Goal: Transaction & Acquisition: Download file/media

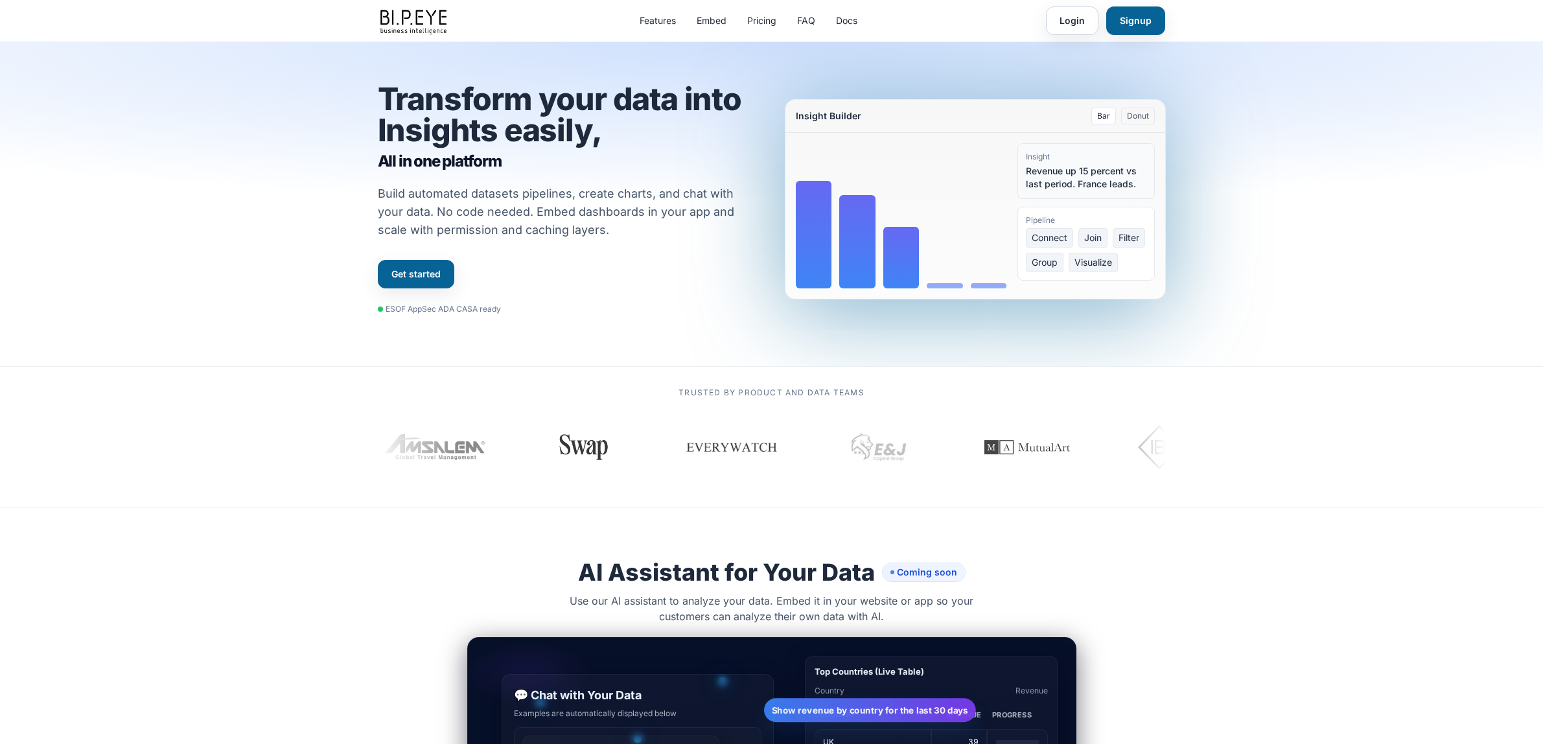
click at [1060, 20] on link "Login" at bounding box center [1072, 20] width 53 height 29
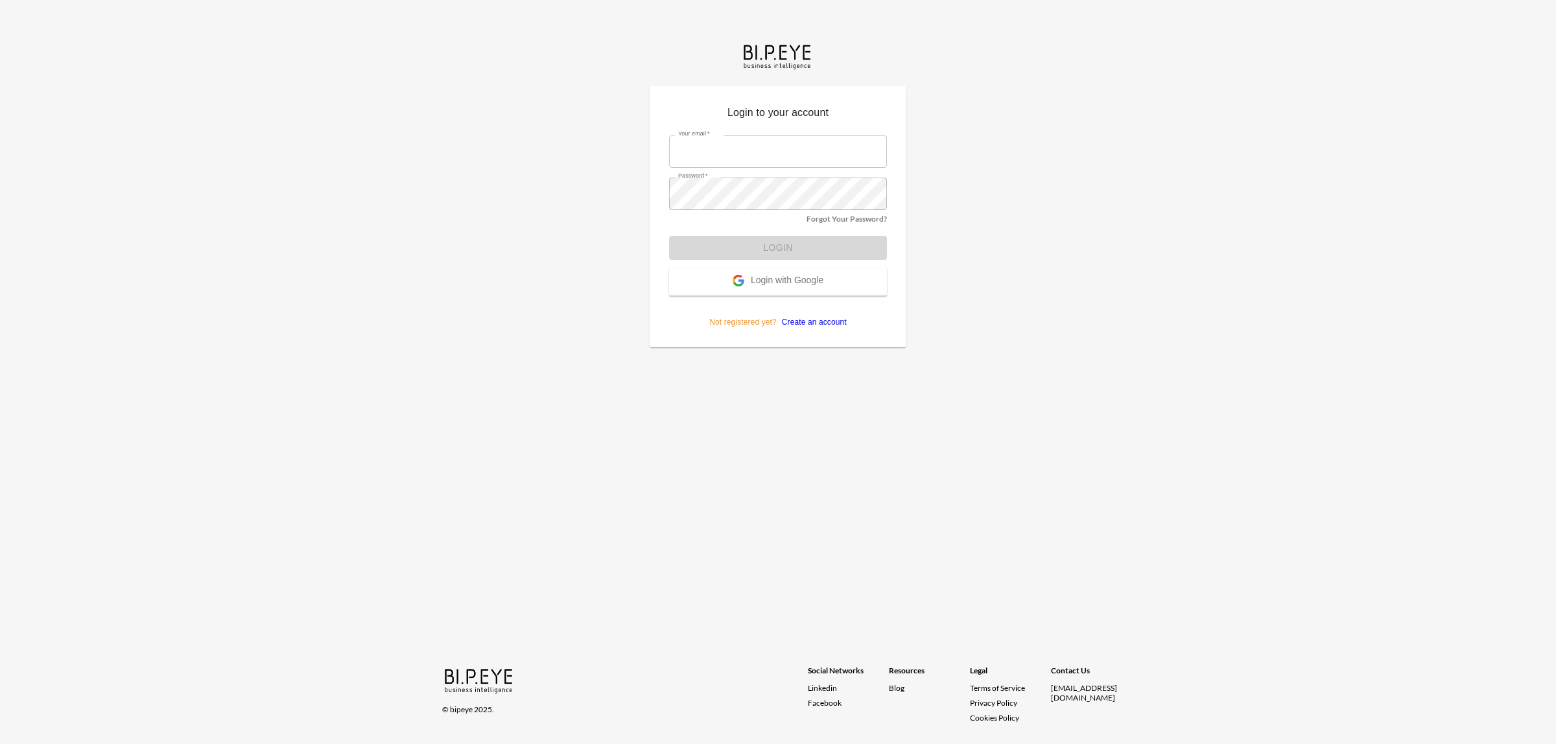
type input "dinak@ibi.co.il"
click at [783, 248] on form "Your email   * dinak@ibi.co.il Your email   * Password   * Password   * Forgot …" at bounding box center [778, 227] width 218 height 202
click at [783, 248] on button "Login" at bounding box center [778, 248] width 218 height 24
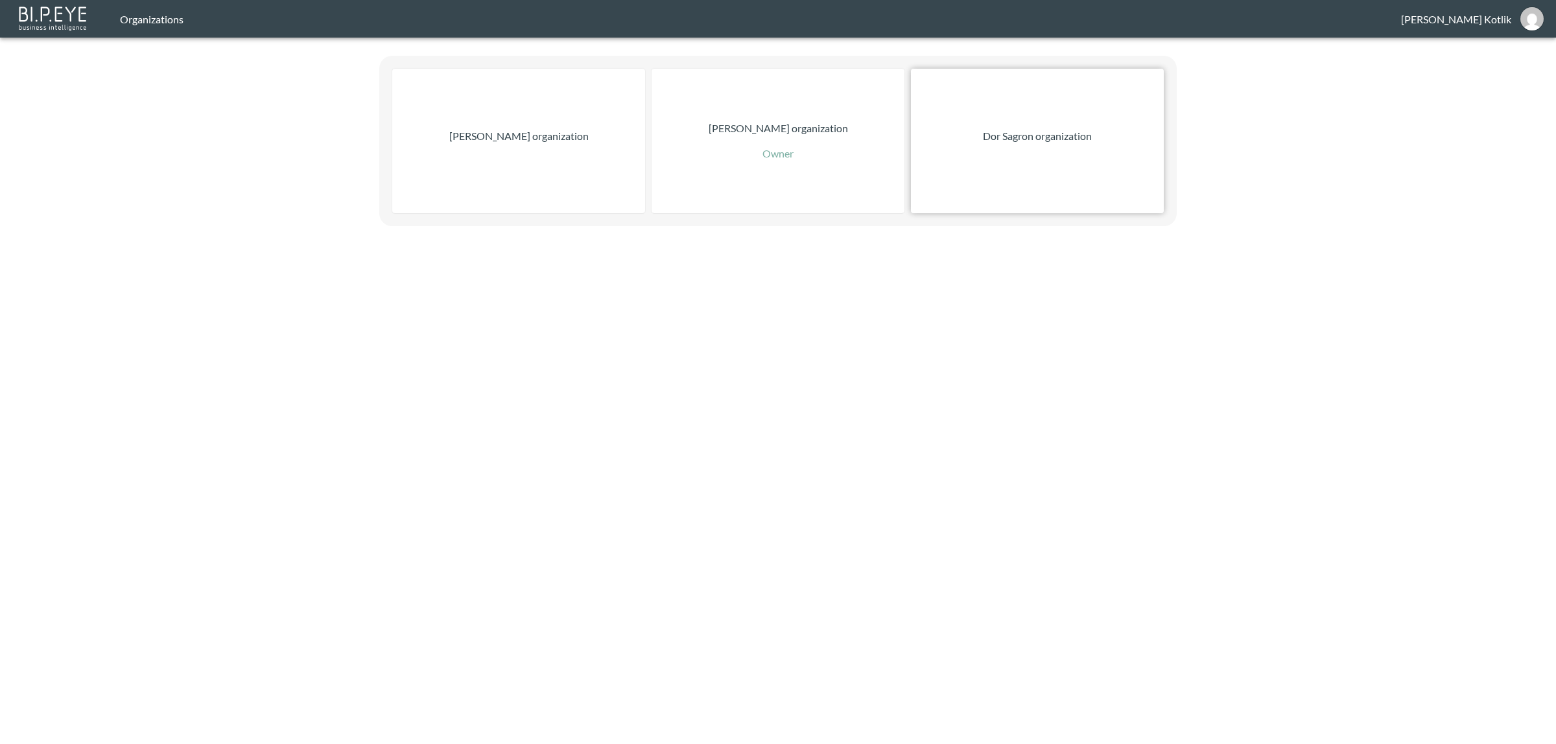
click at [948, 151] on div "Dor Sagron organization" at bounding box center [1037, 141] width 253 height 145
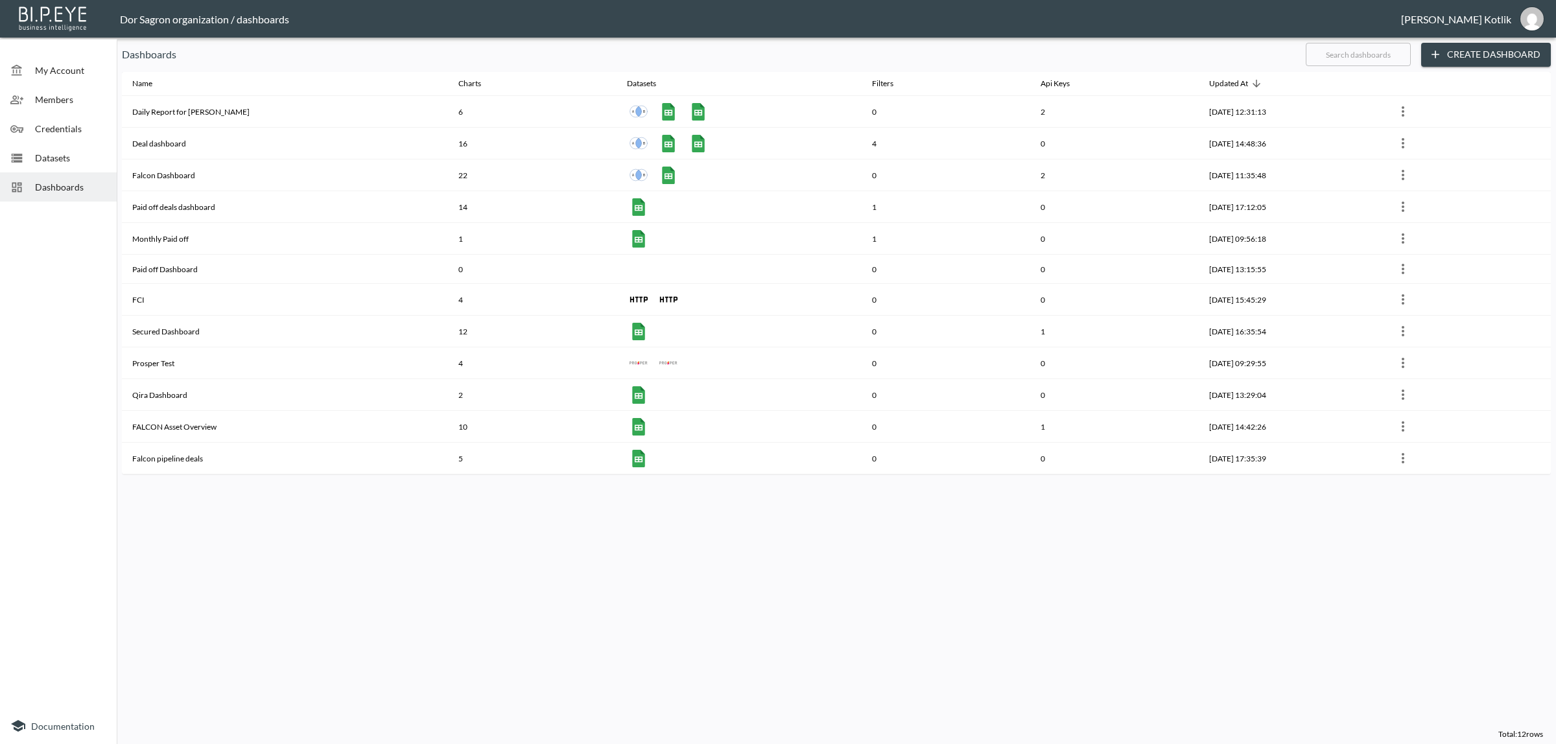
click at [28, 169] on div "Datasets" at bounding box center [58, 157] width 117 height 29
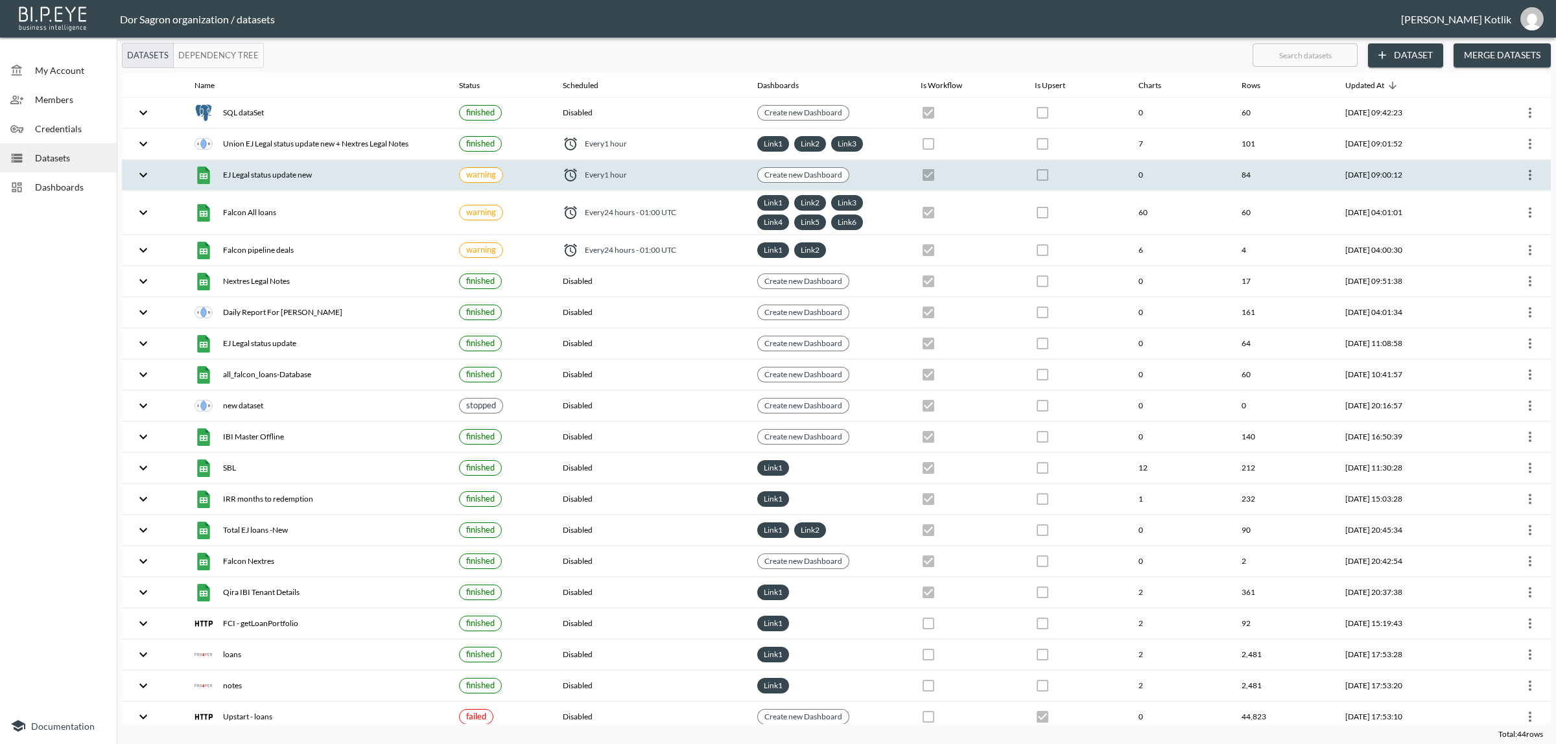
click at [1522, 181] on icon "more" at bounding box center [1530, 175] width 16 height 16
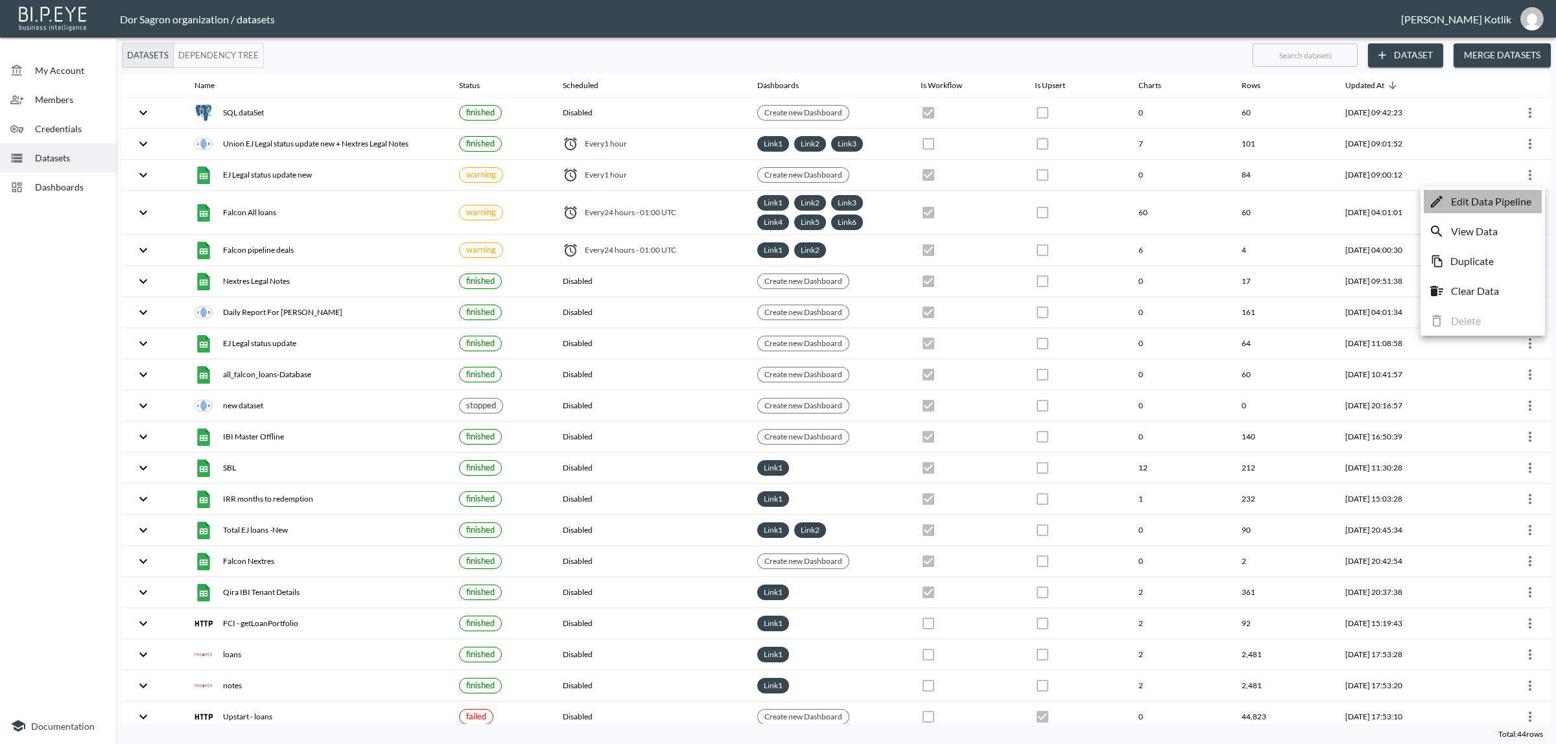
click at [1520, 204] on p "Edit Data Pipeline" at bounding box center [1491, 202] width 80 height 16
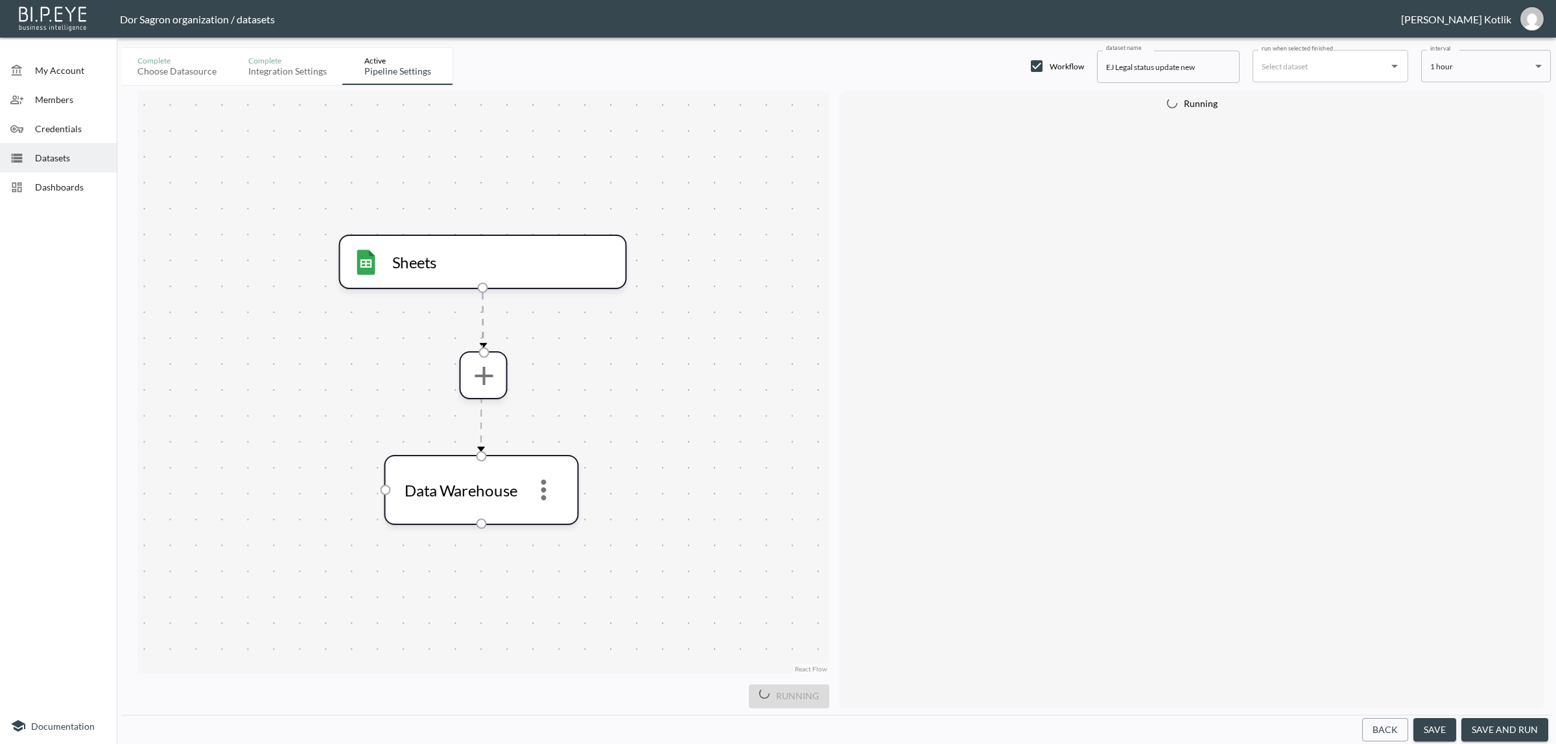
click at [1489, 733] on button "save and run" at bounding box center [1504, 730] width 87 height 24
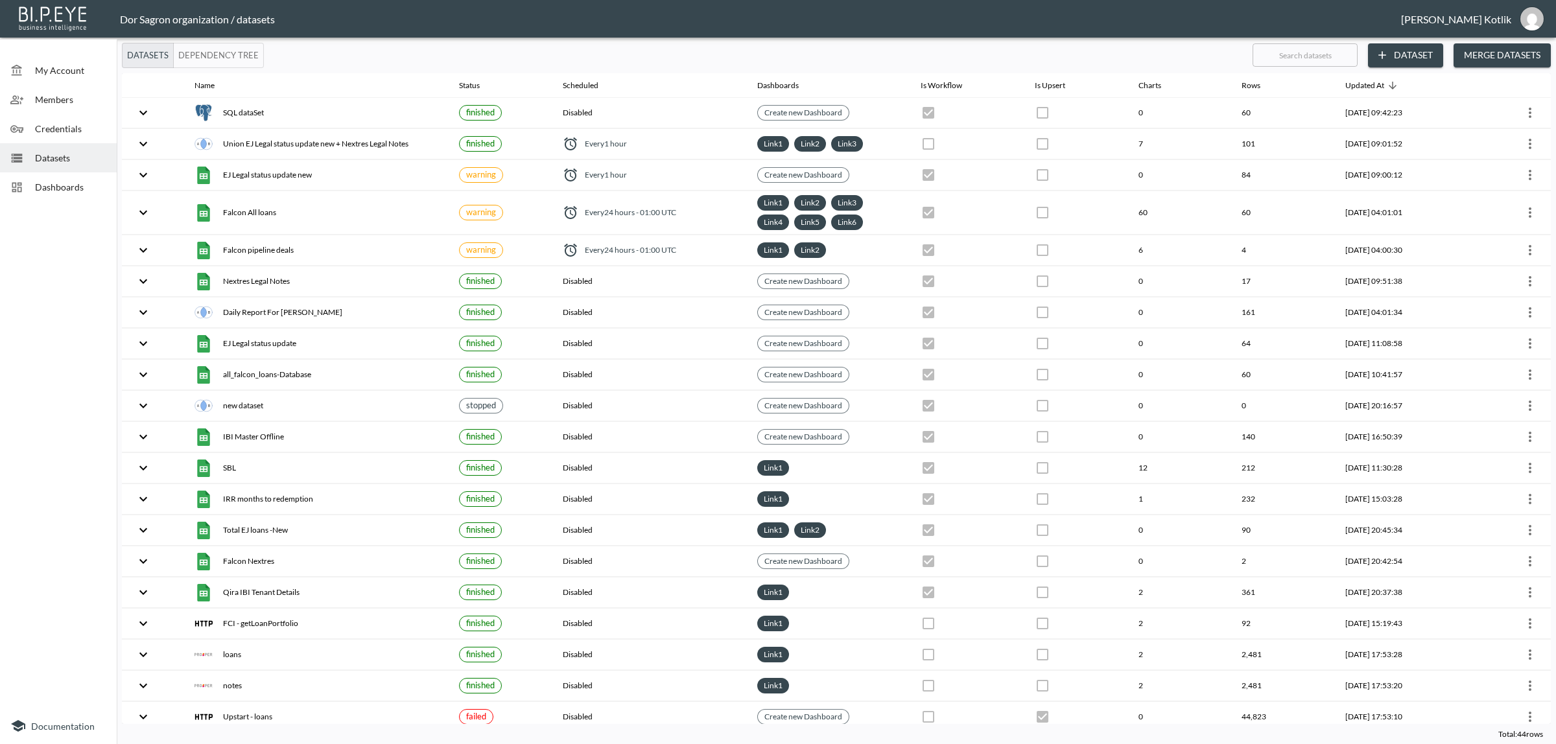
checkbox input "true"
checkbox input "false"
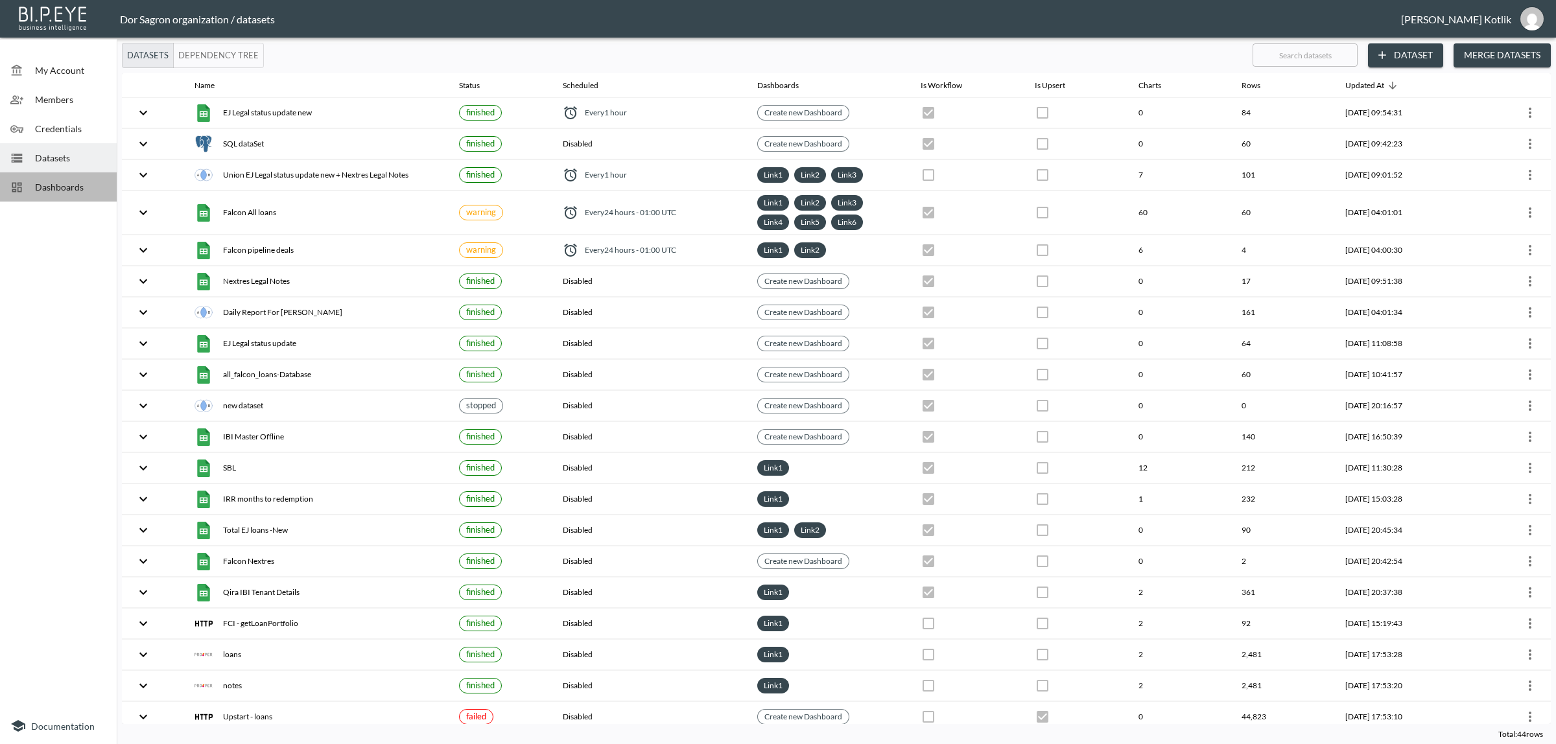
click at [36, 189] on span "Dashboards" at bounding box center [70, 187] width 71 height 14
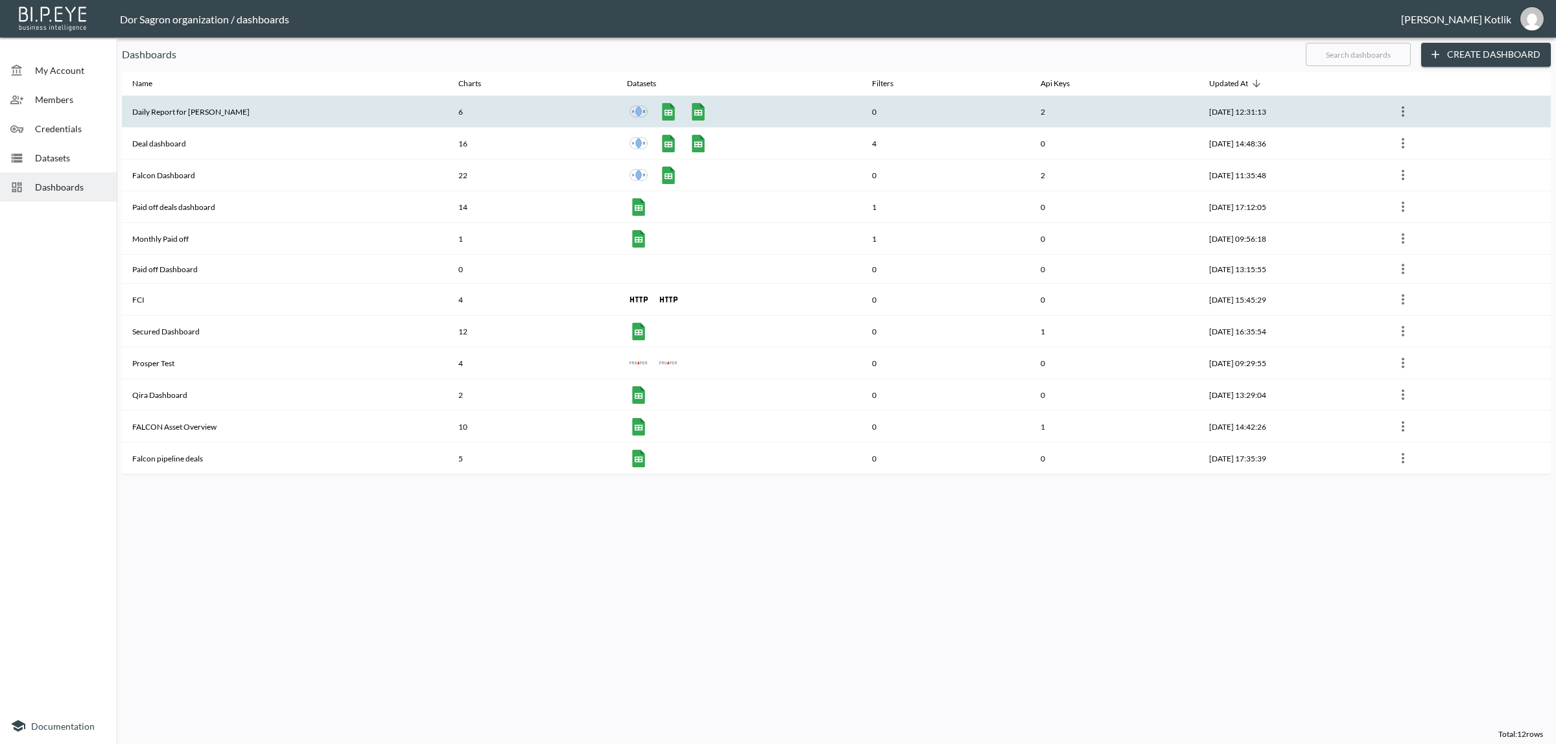
click at [193, 121] on th "Daily Report for [PERSON_NAME]" at bounding box center [285, 112] width 326 height 32
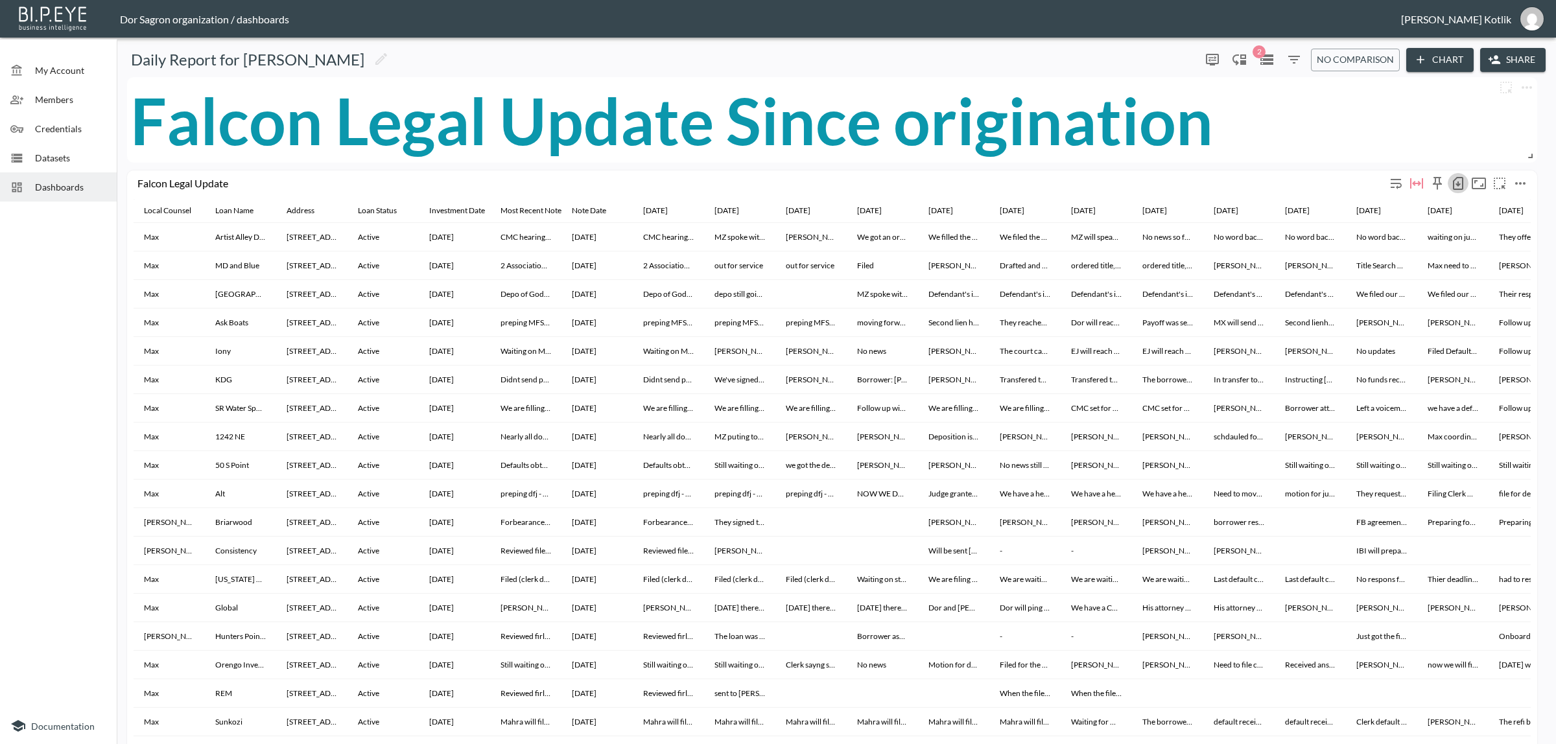
click at [1462, 189] on icon "button" at bounding box center [1458, 183] width 10 height 13
click at [1401, 128] on div at bounding box center [778, 372] width 1556 height 744
click at [1456, 183] on icon "button" at bounding box center [1458, 184] width 16 height 16
click at [1252, 188] on div at bounding box center [778, 372] width 1556 height 744
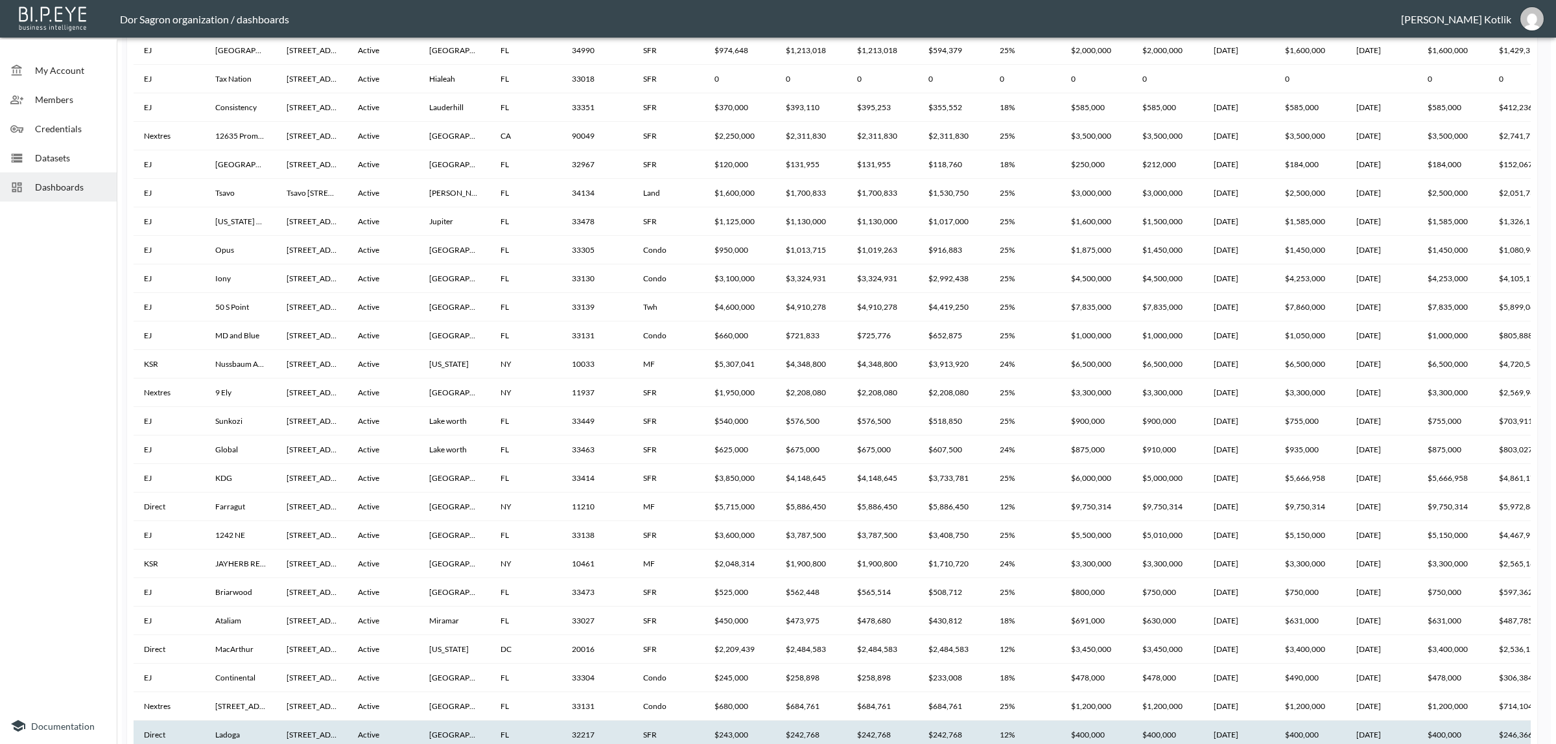
scroll to position [1621, 0]
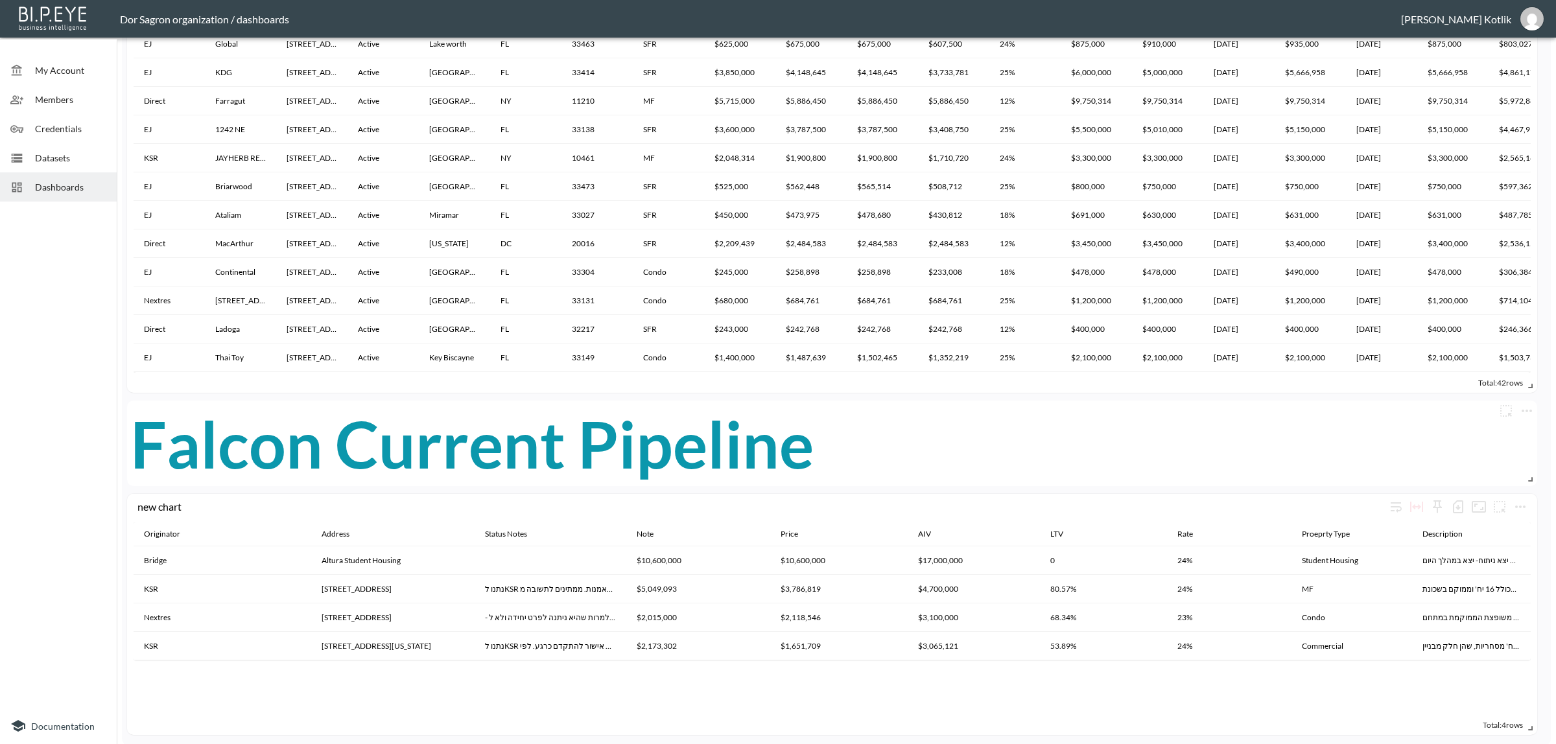
click at [859, 443] on div "Falcon Current Pipeline" at bounding box center [831, 444] width 1403 height 86
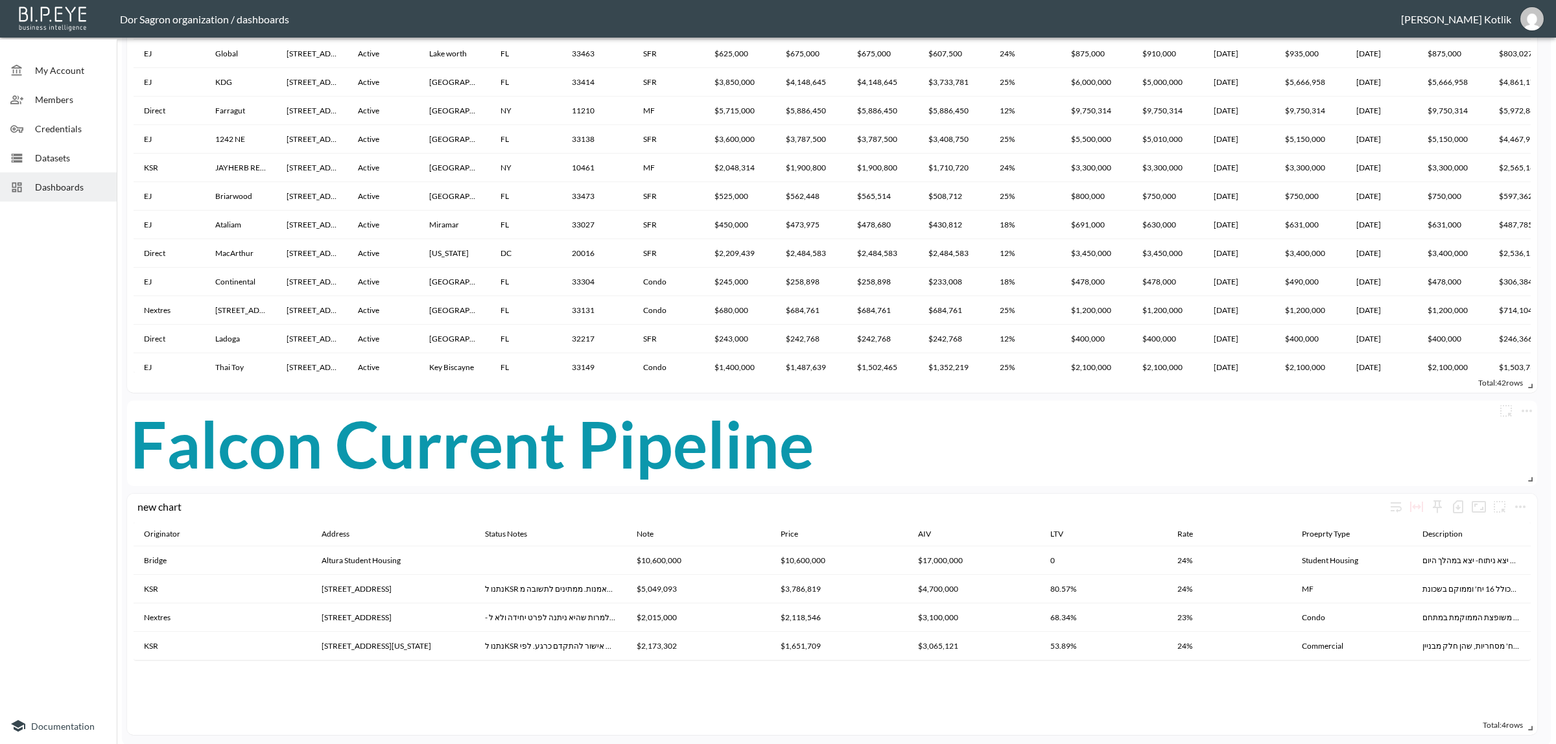
scroll to position [0, 0]
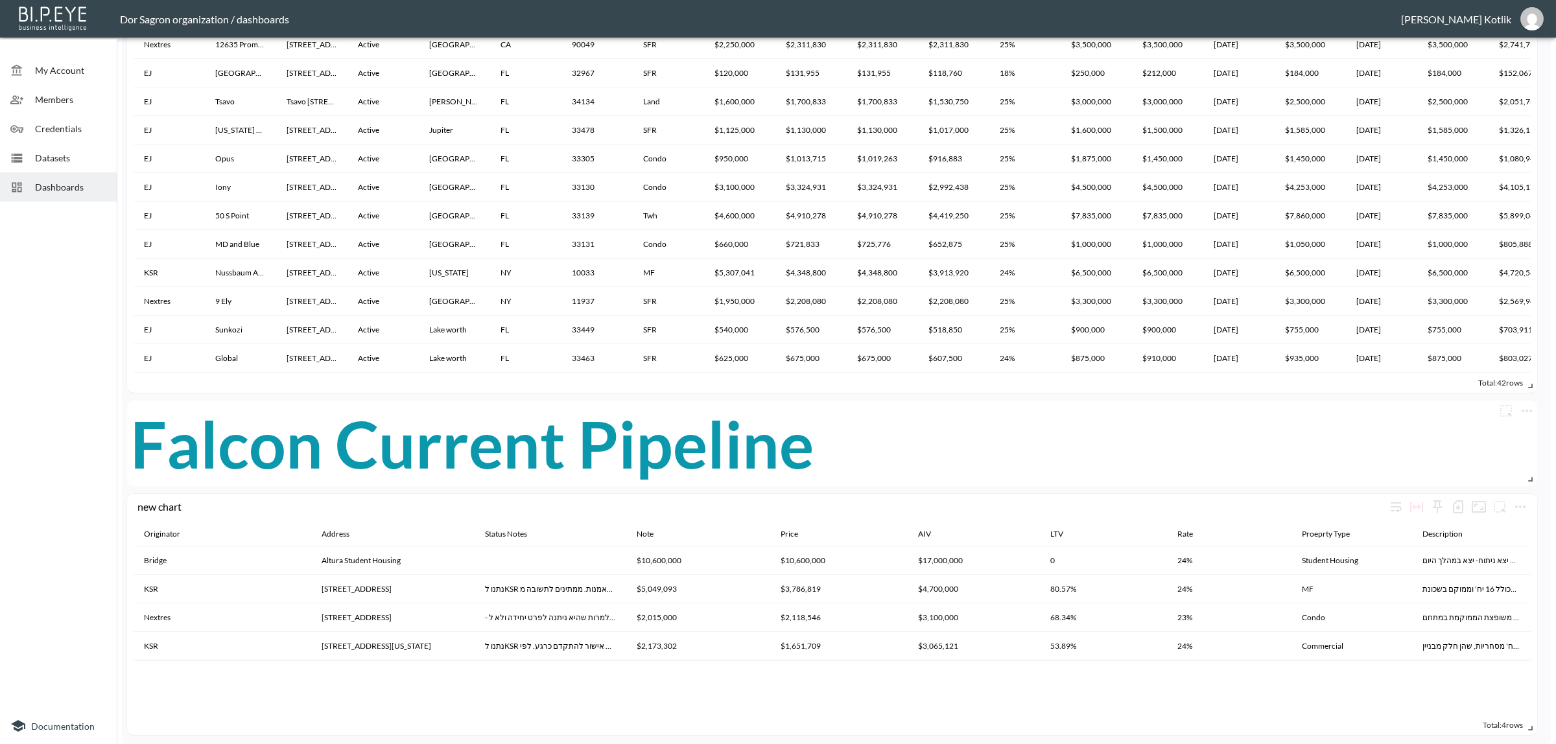
click at [55, 159] on span "Datasets" at bounding box center [70, 158] width 71 height 14
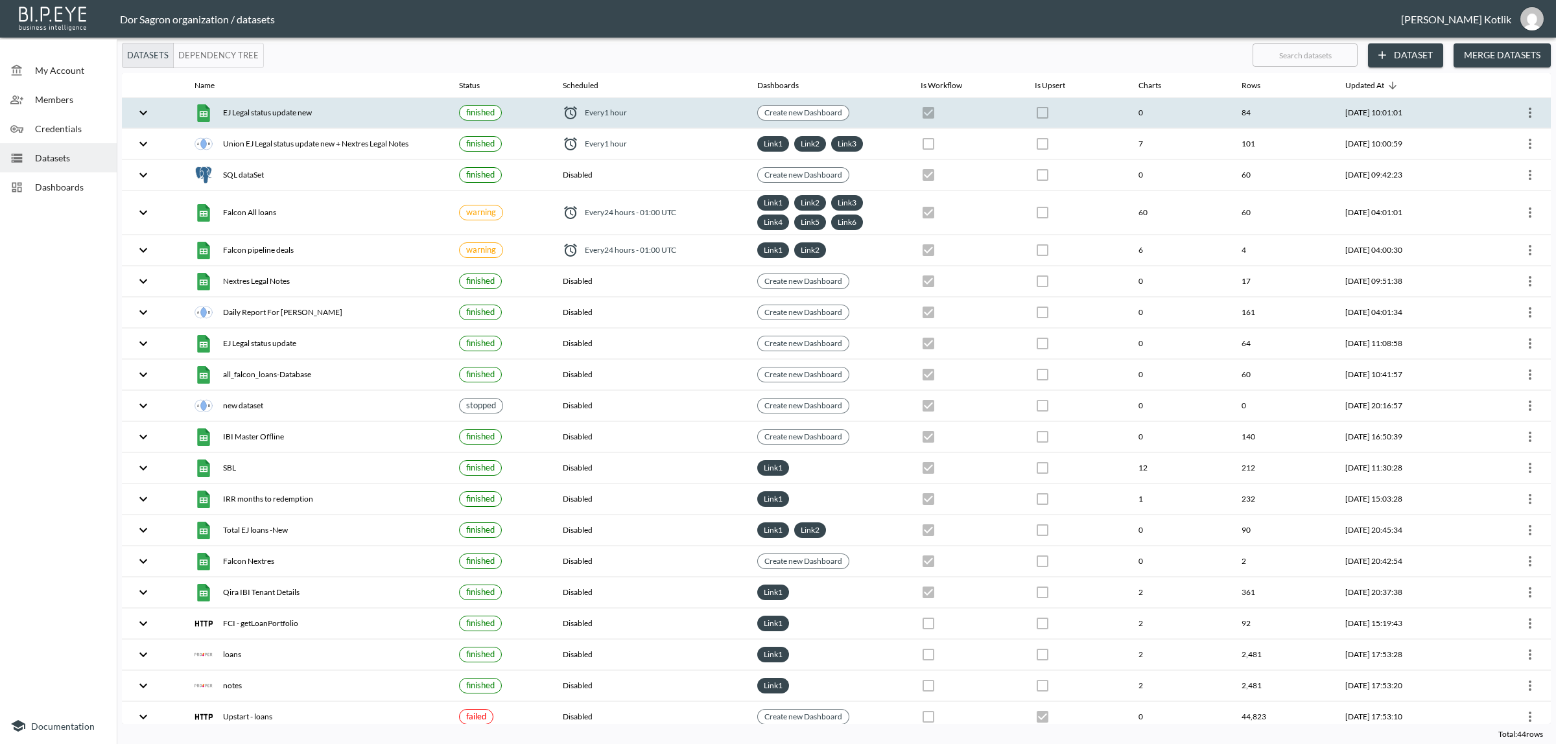
click at [1537, 117] on th at bounding box center [1498, 113] width 103 height 30
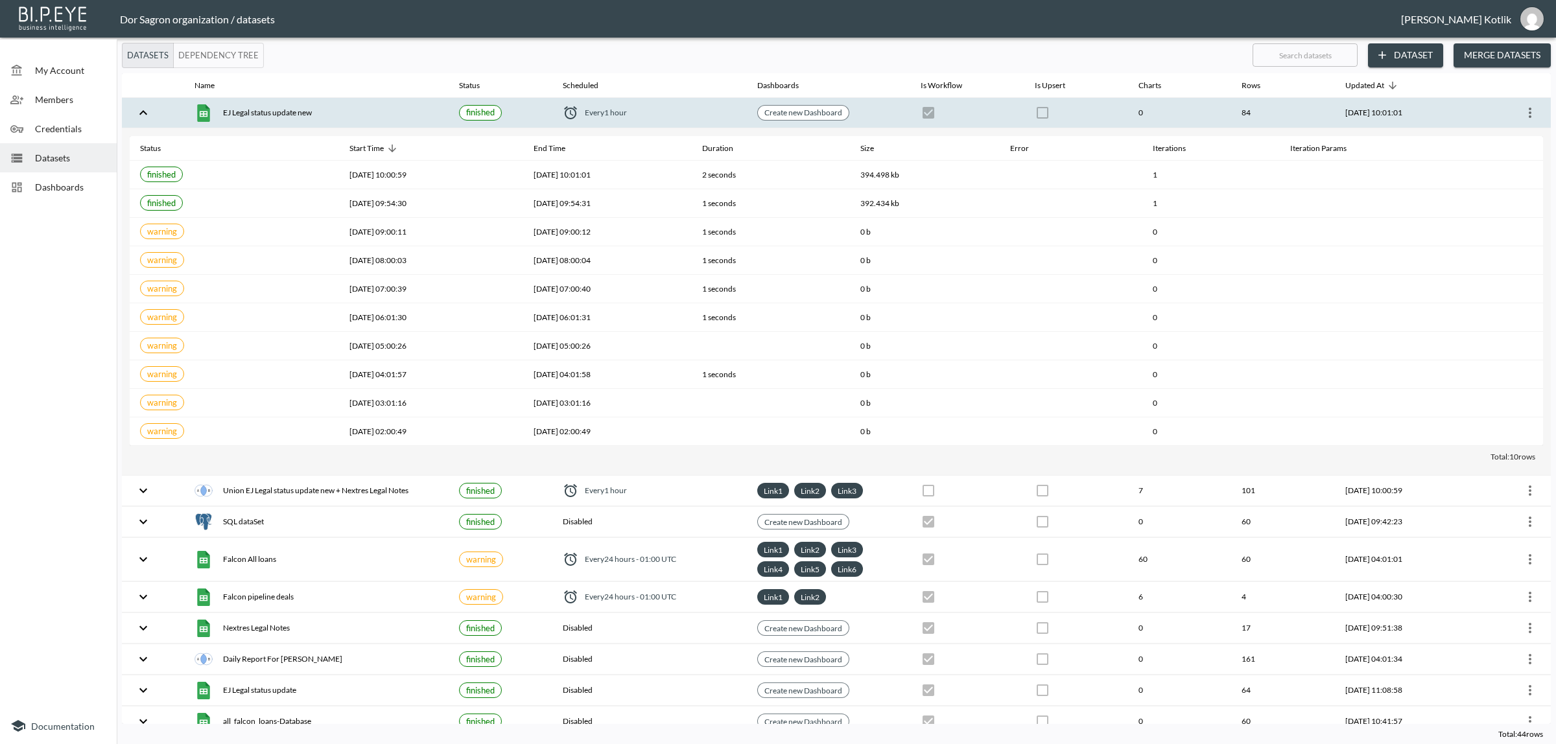
click at [1526, 115] on icon "more" at bounding box center [1530, 113] width 16 height 16
click at [1517, 145] on p "Edit Data Pipeline" at bounding box center [1491, 139] width 80 height 16
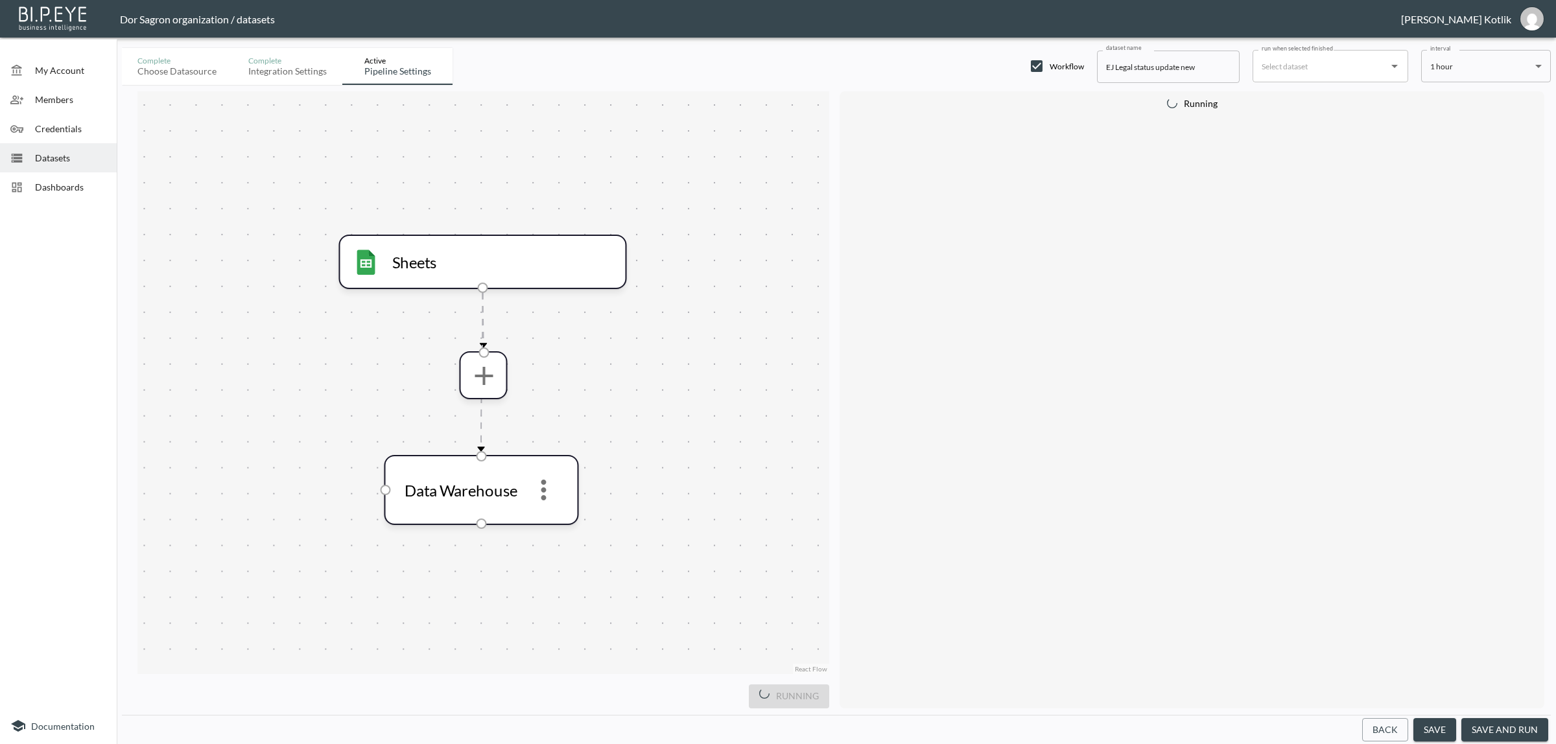
drag, startPoint x: 1500, startPoint y: 734, endPoint x: 458, endPoint y: 154, distance: 1193.1
click at [1500, 734] on button "save and run" at bounding box center [1504, 730] width 87 height 24
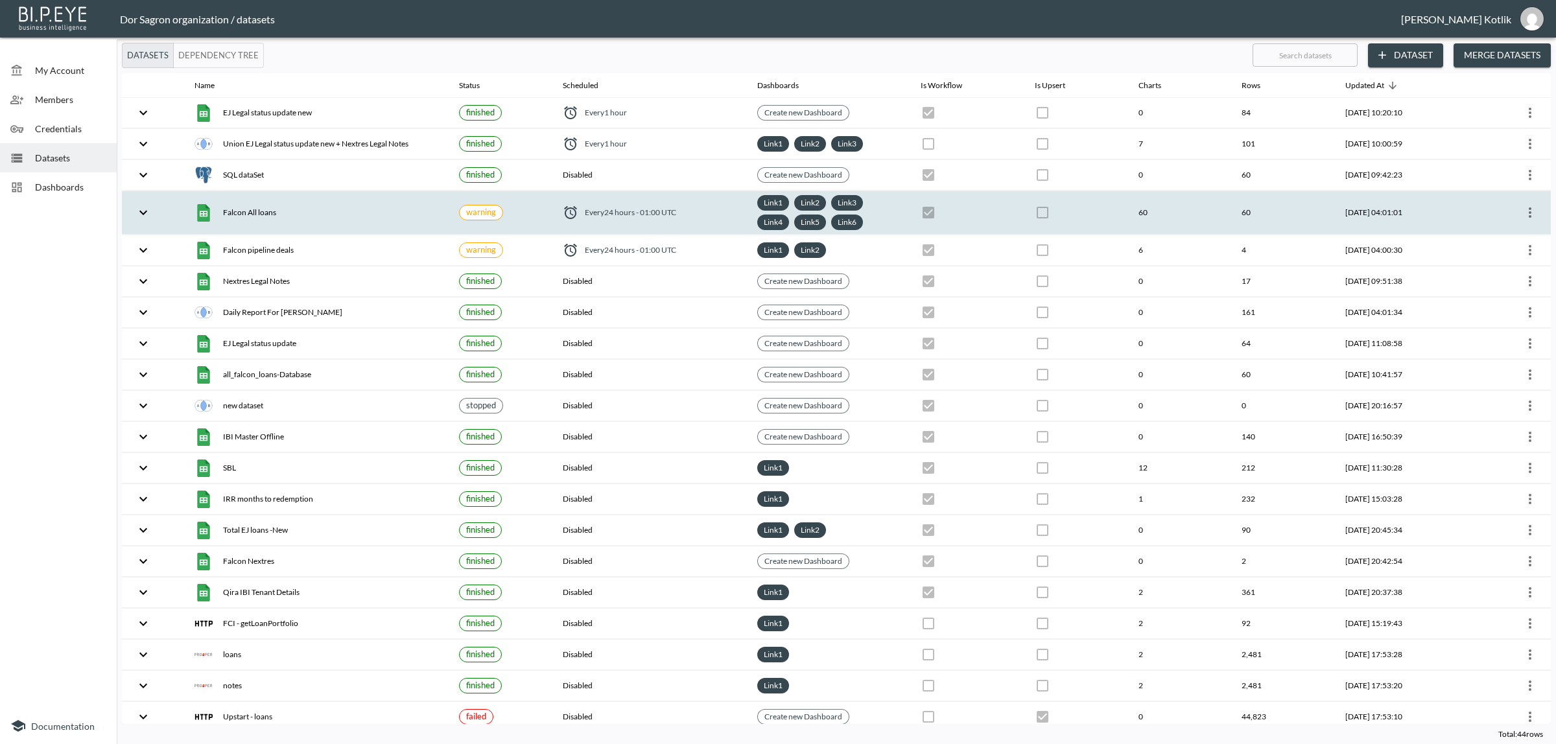
click at [1530, 211] on icon "more" at bounding box center [1530, 213] width 16 height 16
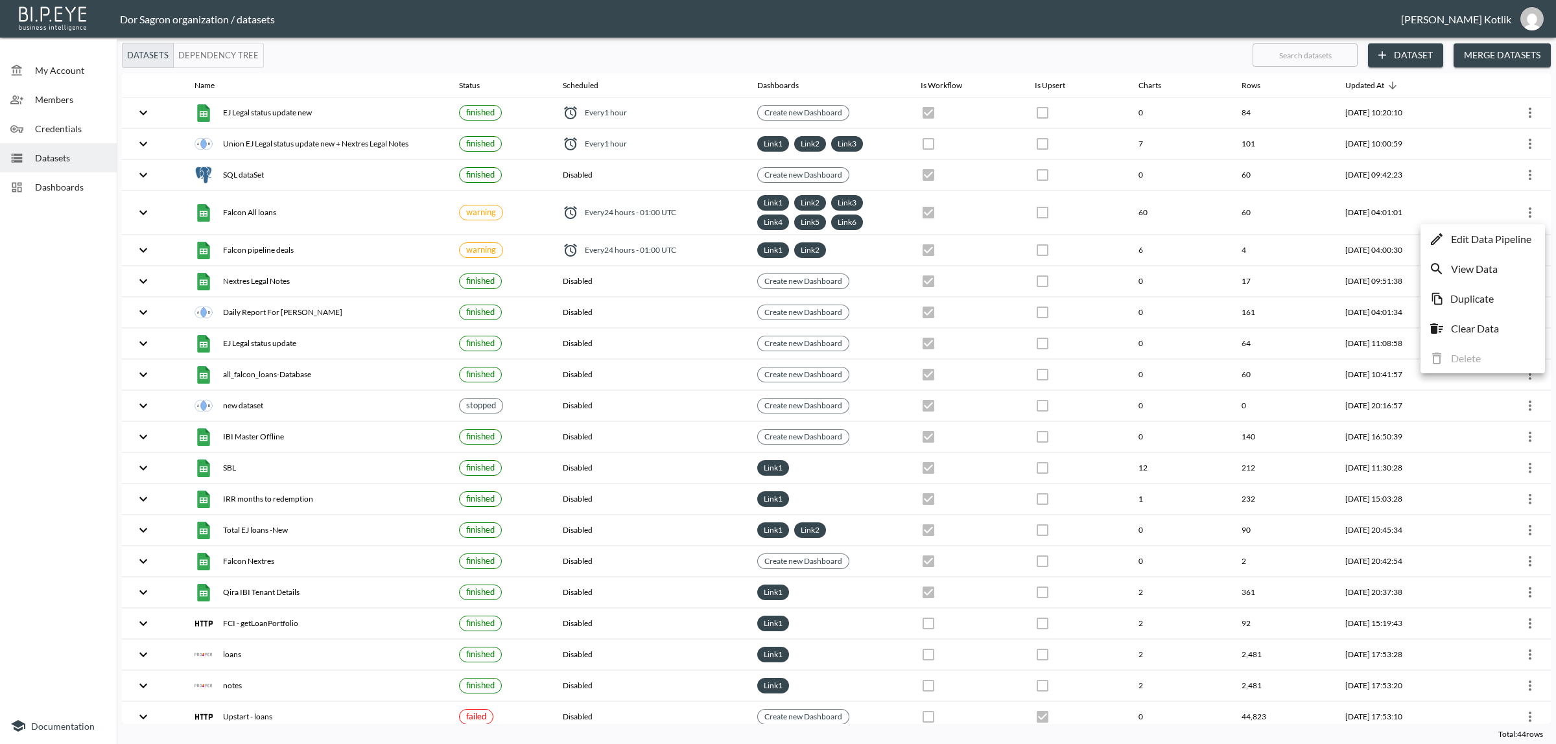
click at [1523, 234] on p "Edit Data Pipeline" at bounding box center [1491, 239] width 80 height 16
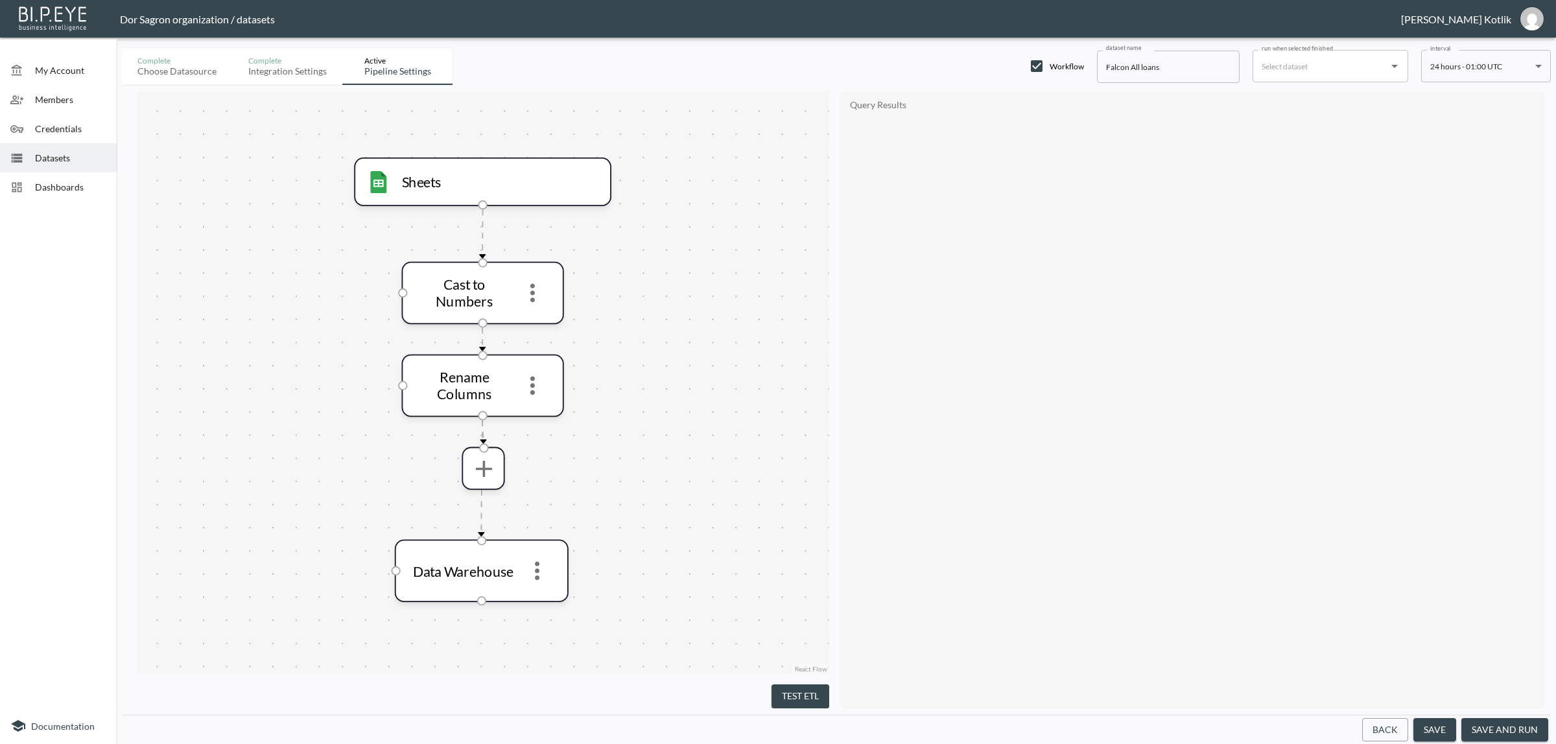
click at [1512, 729] on button "save and run" at bounding box center [1504, 730] width 87 height 24
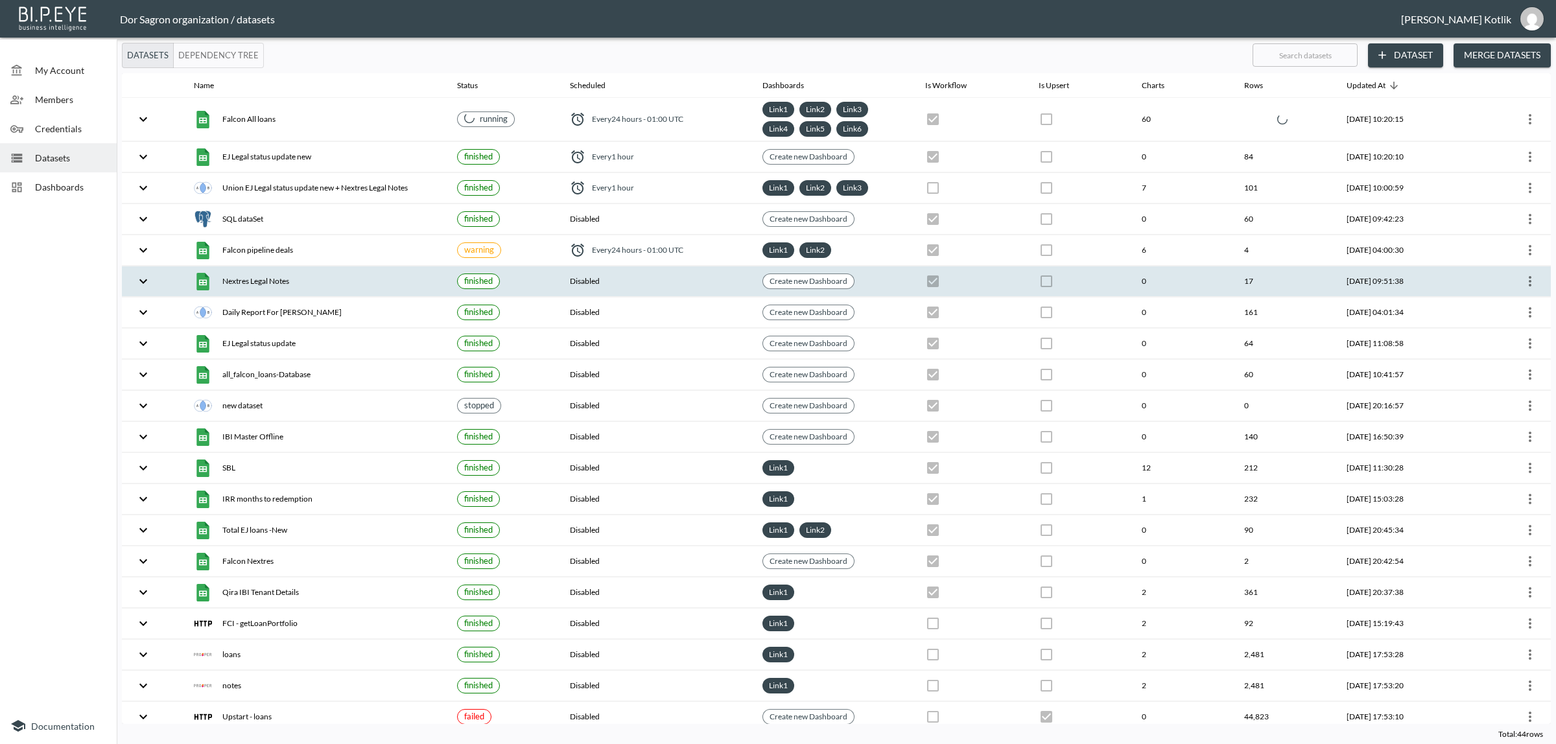
click at [1524, 285] on icon "more" at bounding box center [1530, 282] width 16 height 16
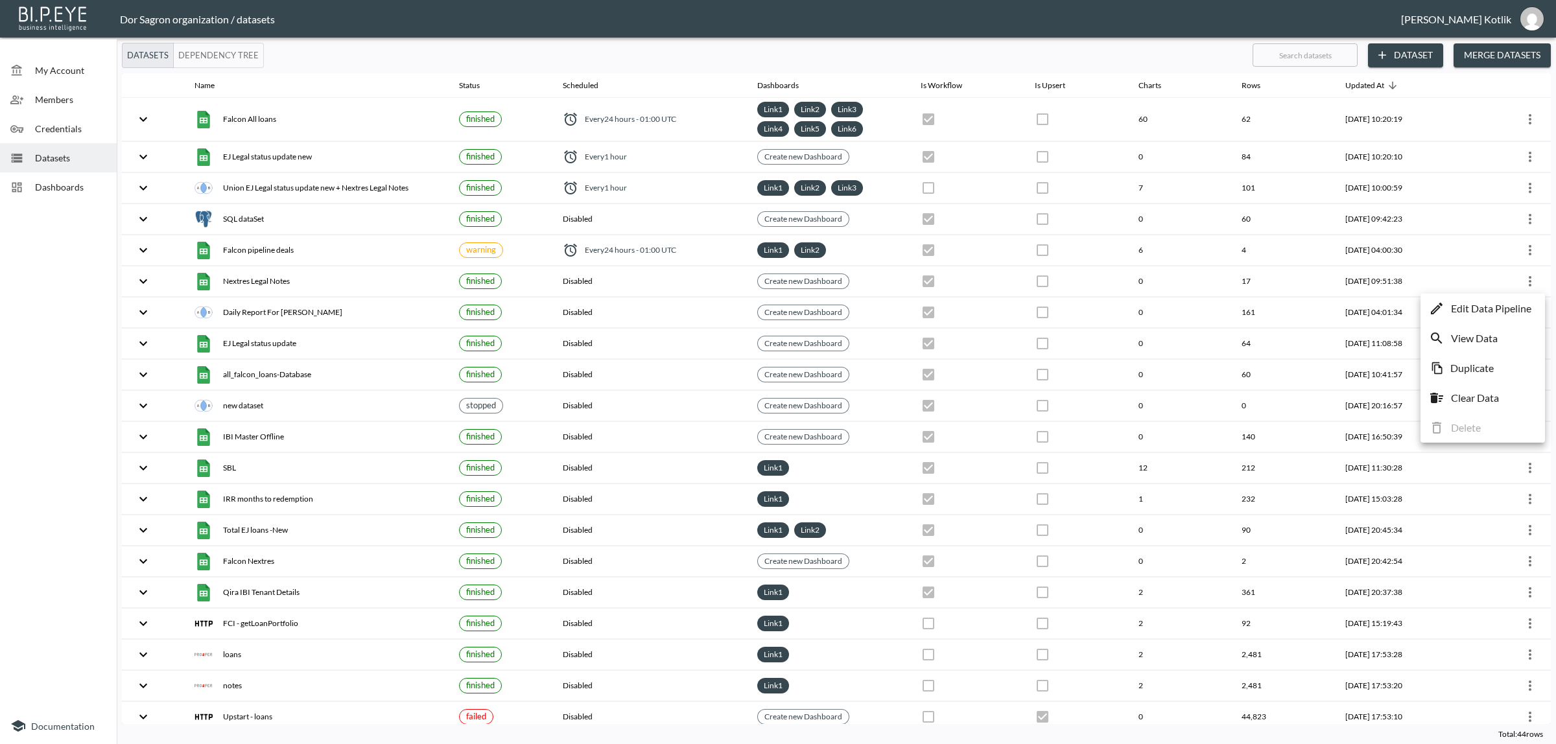
click at [1528, 305] on p "Edit Data Pipeline" at bounding box center [1491, 309] width 80 height 16
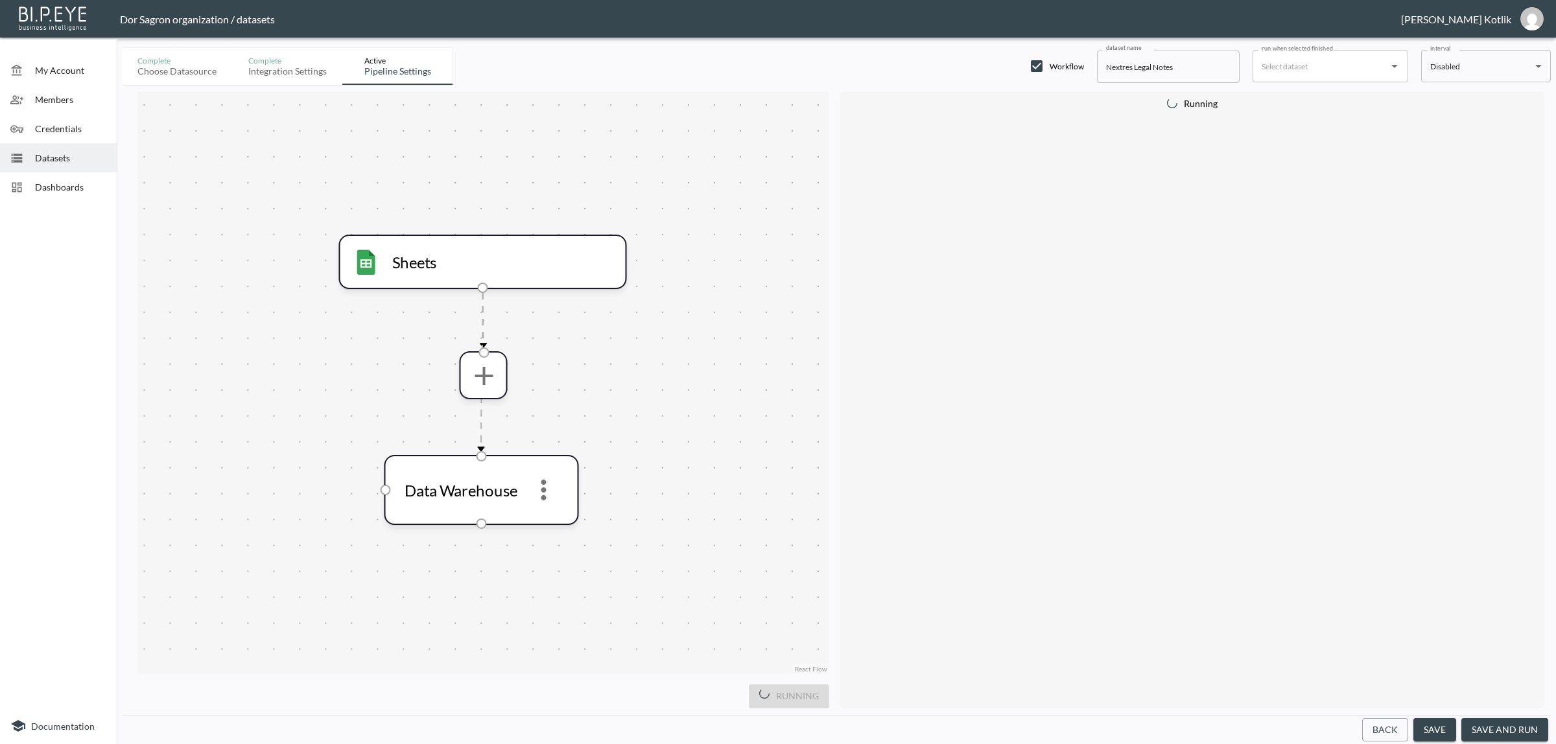
click at [1506, 730] on button "save and run" at bounding box center [1504, 730] width 87 height 24
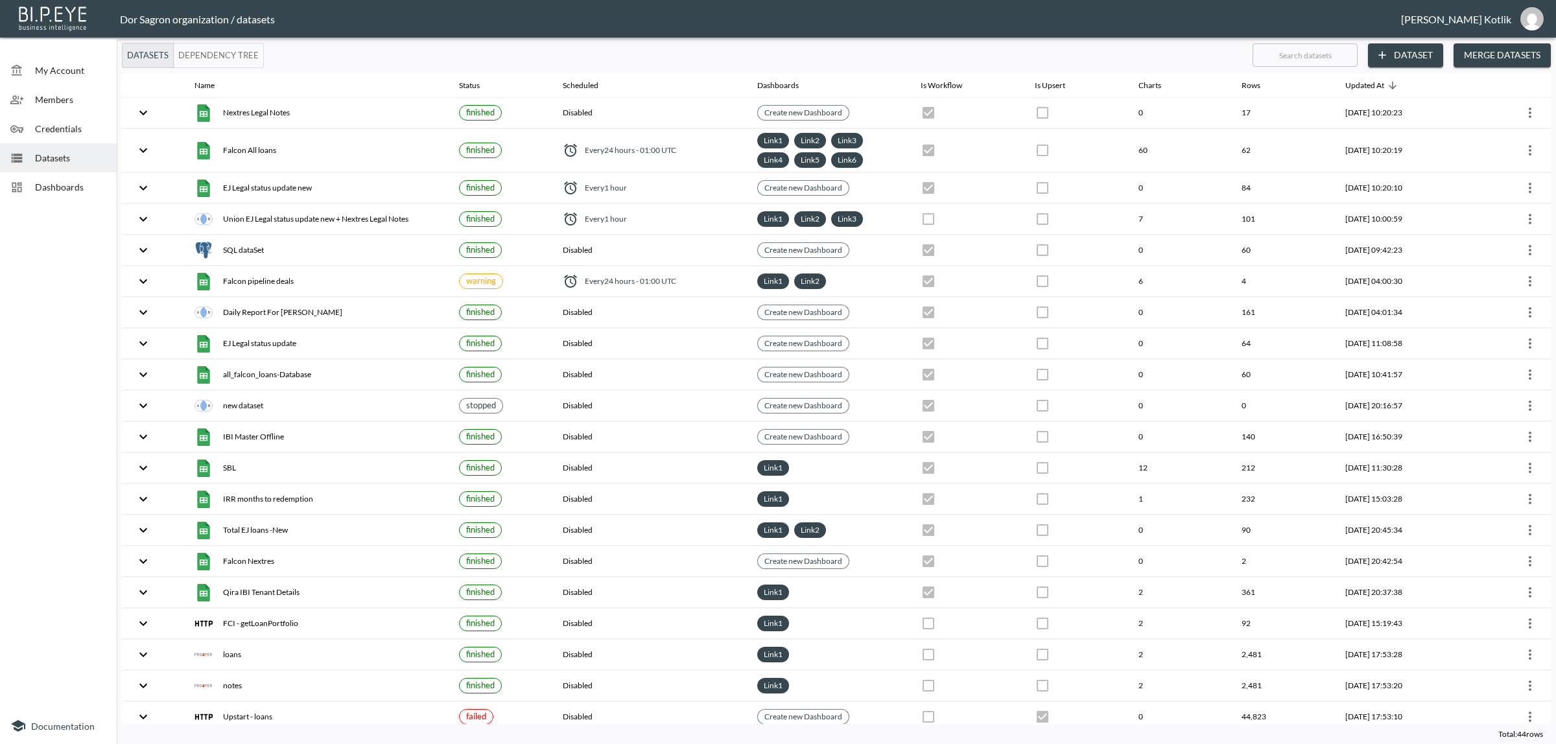
click at [63, 192] on span "Dashboards" at bounding box center [70, 187] width 71 height 14
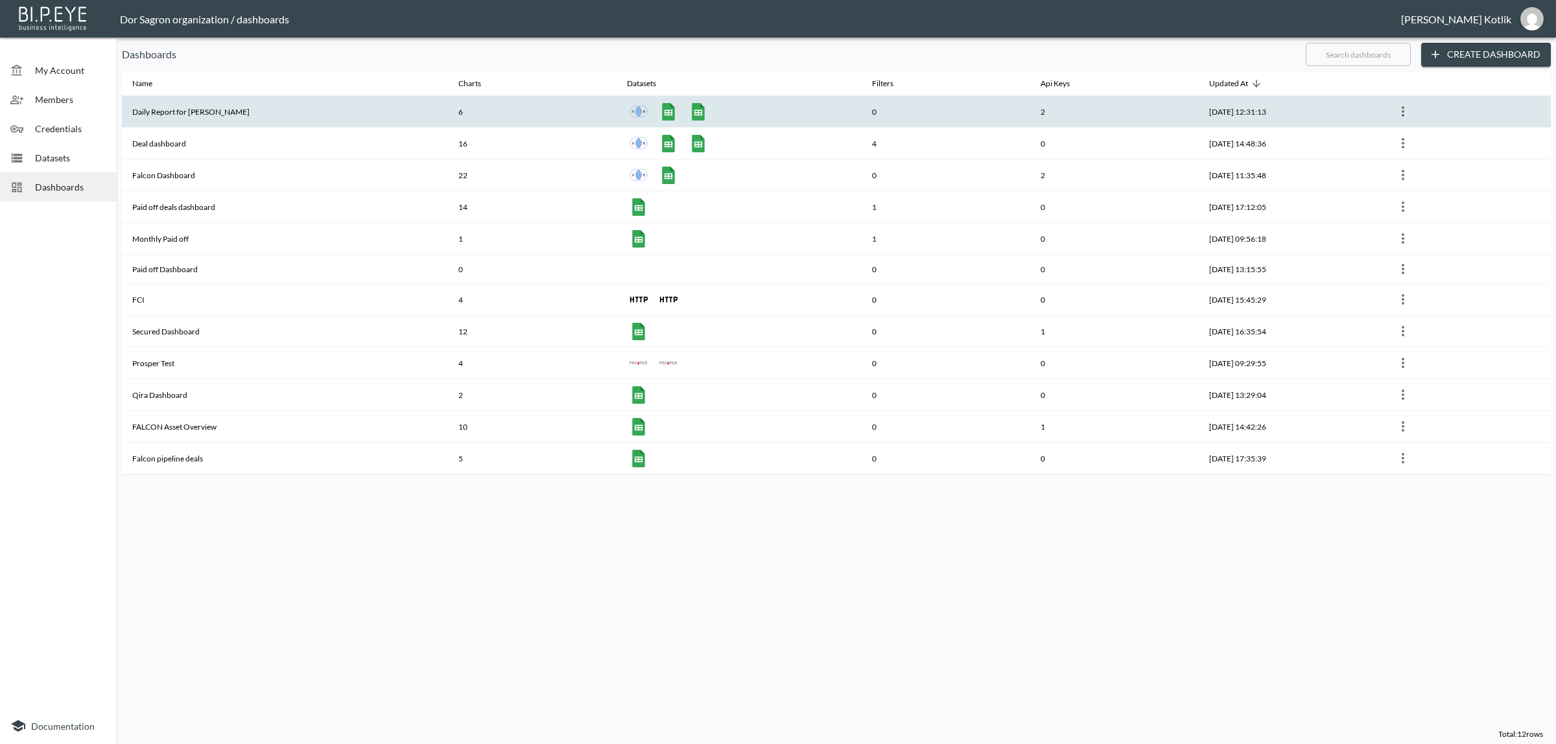
click at [159, 107] on th "Daily Report for [PERSON_NAME]" at bounding box center [285, 112] width 326 height 32
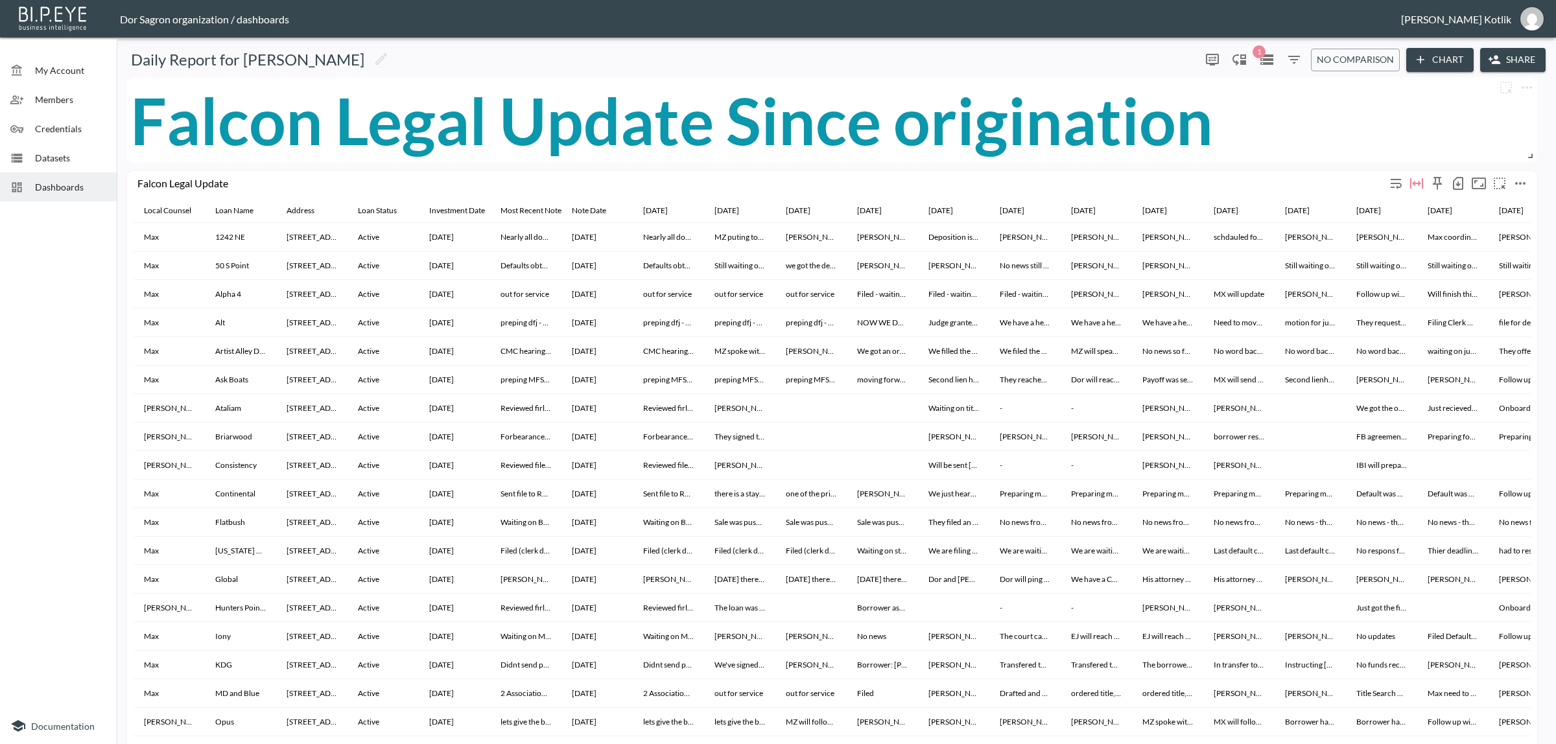
click at [1454, 189] on icon "button" at bounding box center [1458, 183] width 10 height 13
click at [95, 34] on li "Download CSV ( 40 Rows )" at bounding box center [86, 27] width 152 height 23
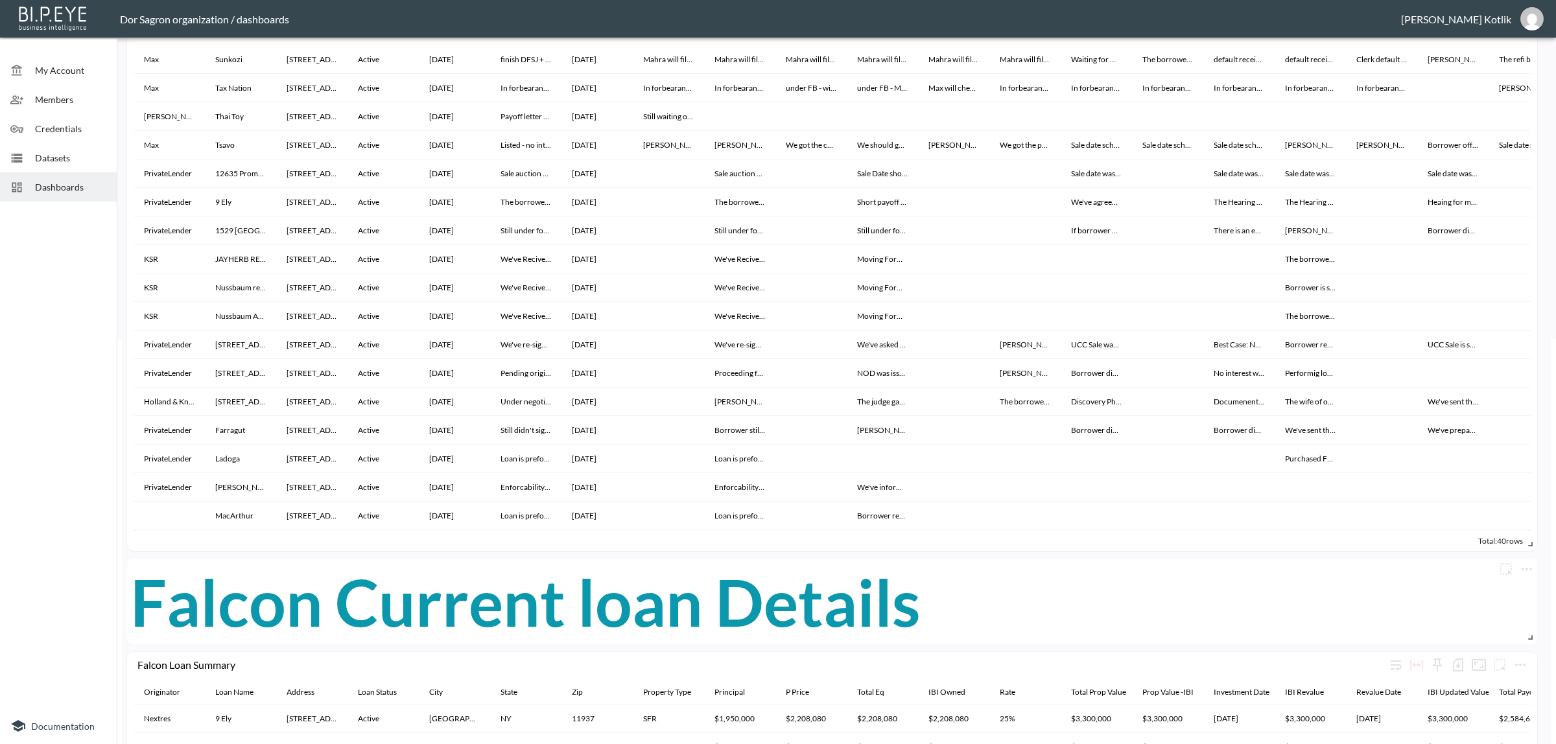
scroll to position [648, 0]
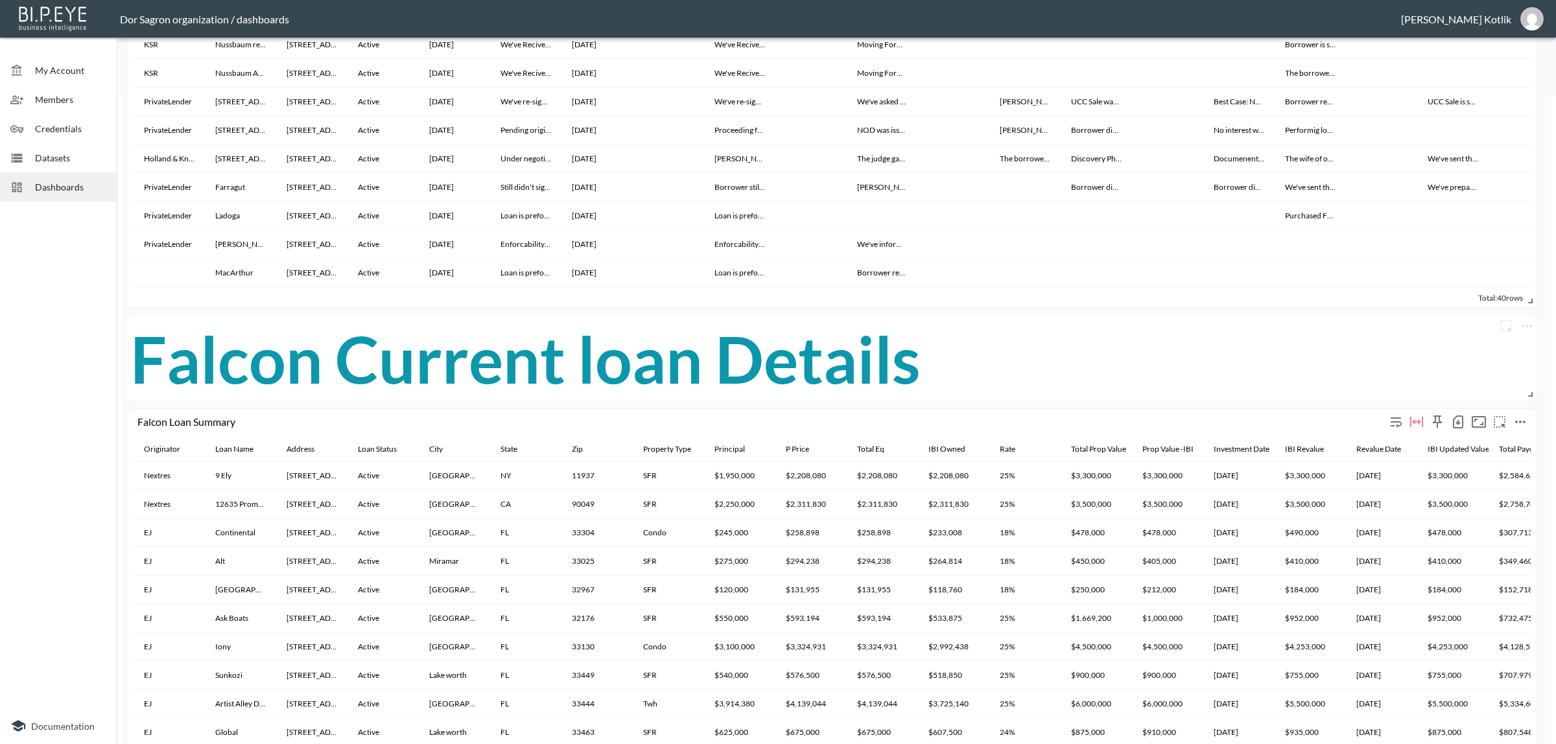
click at [1460, 426] on icon "button" at bounding box center [1458, 421] width 10 height 13
click at [1411, 441] on li "Download CSV ( 43 Rows )" at bounding box center [1391, 448] width 152 height 23
